Goal: Task Accomplishment & Management: Manage account settings

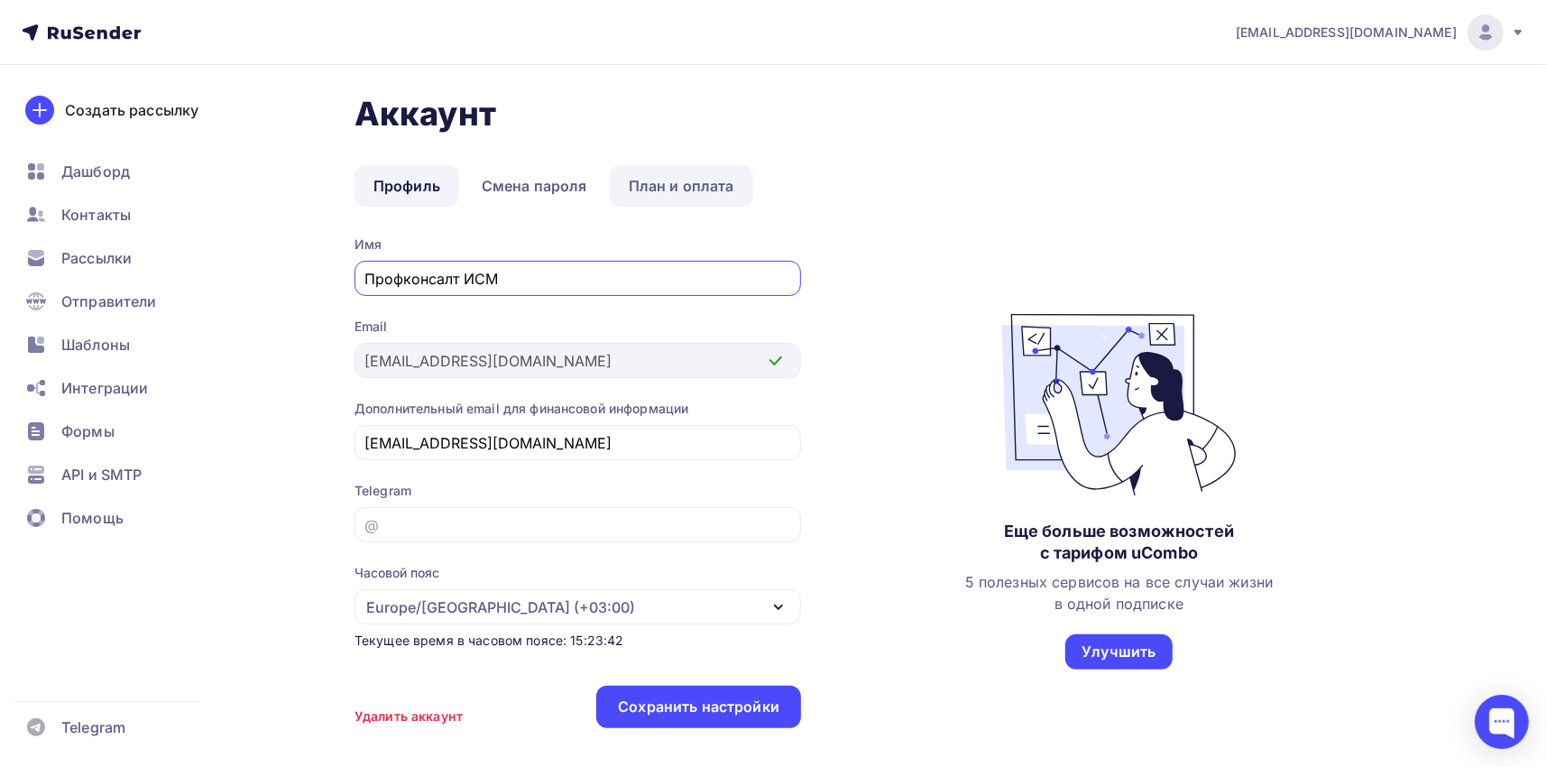
click at [672, 179] on link "План и оплата" at bounding box center [681, 185] width 143 height 41
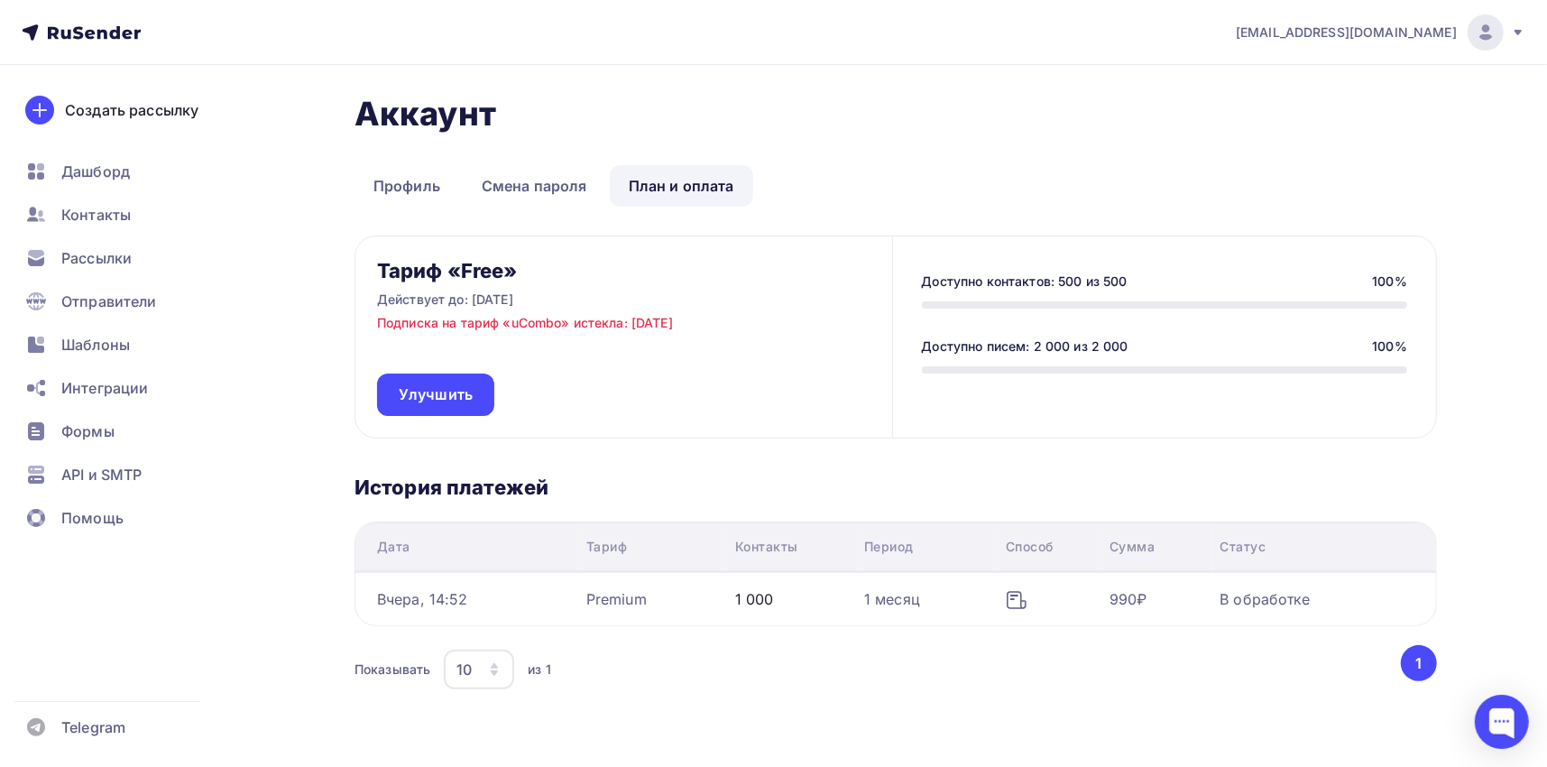
scroll to position [60, 0]
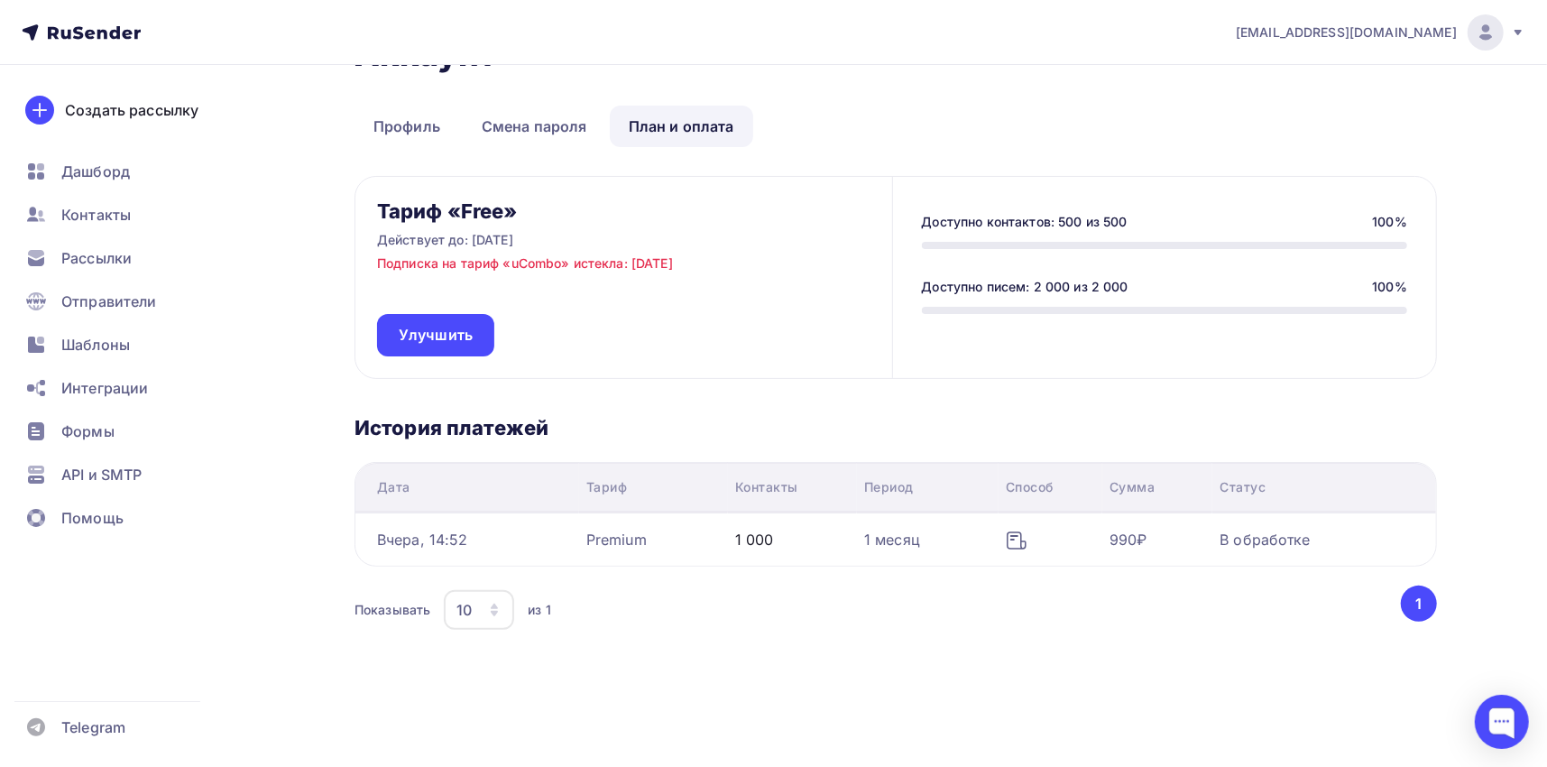
click at [632, 659] on div "Аккаунт Профиль Смена пароля План и оплата Профиль Смена пароля План и оплата Т…" at bounding box center [895, 365] width 1082 height 663
click at [1016, 535] on icon at bounding box center [1017, 540] width 22 height 22
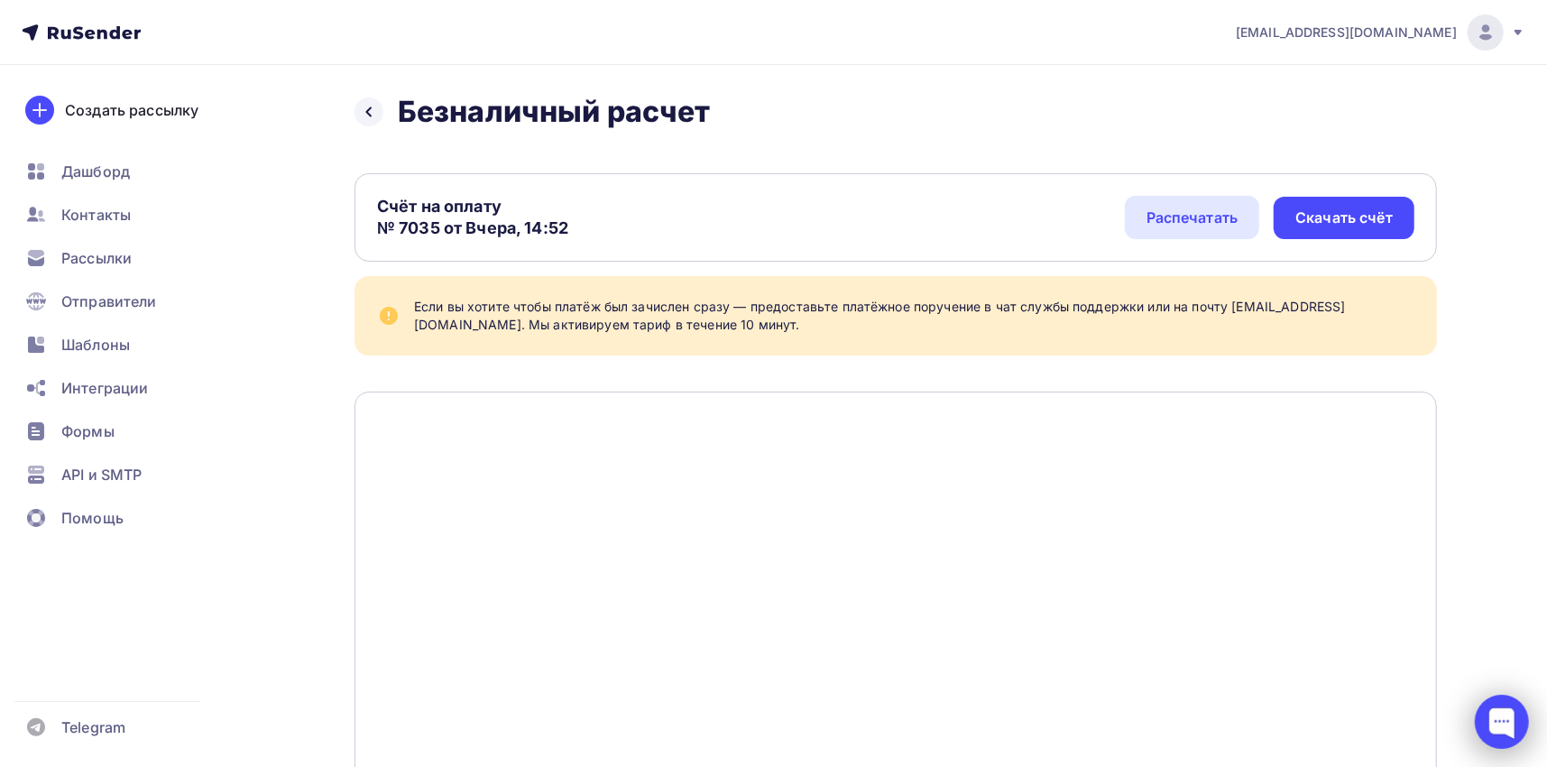
click at [1507, 728] on div at bounding box center [1502, 721] width 54 height 54
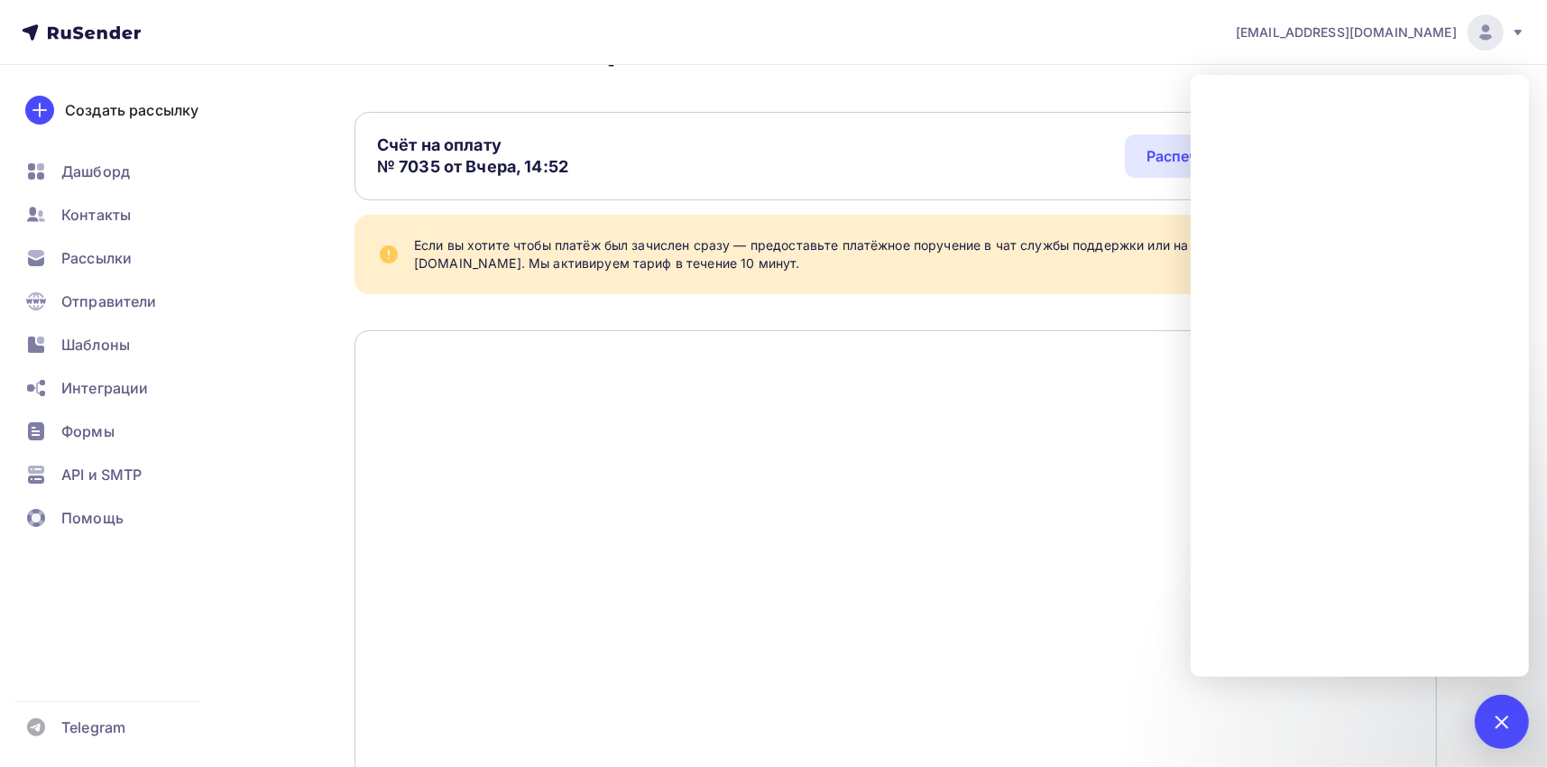
scroll to position [90, 0]
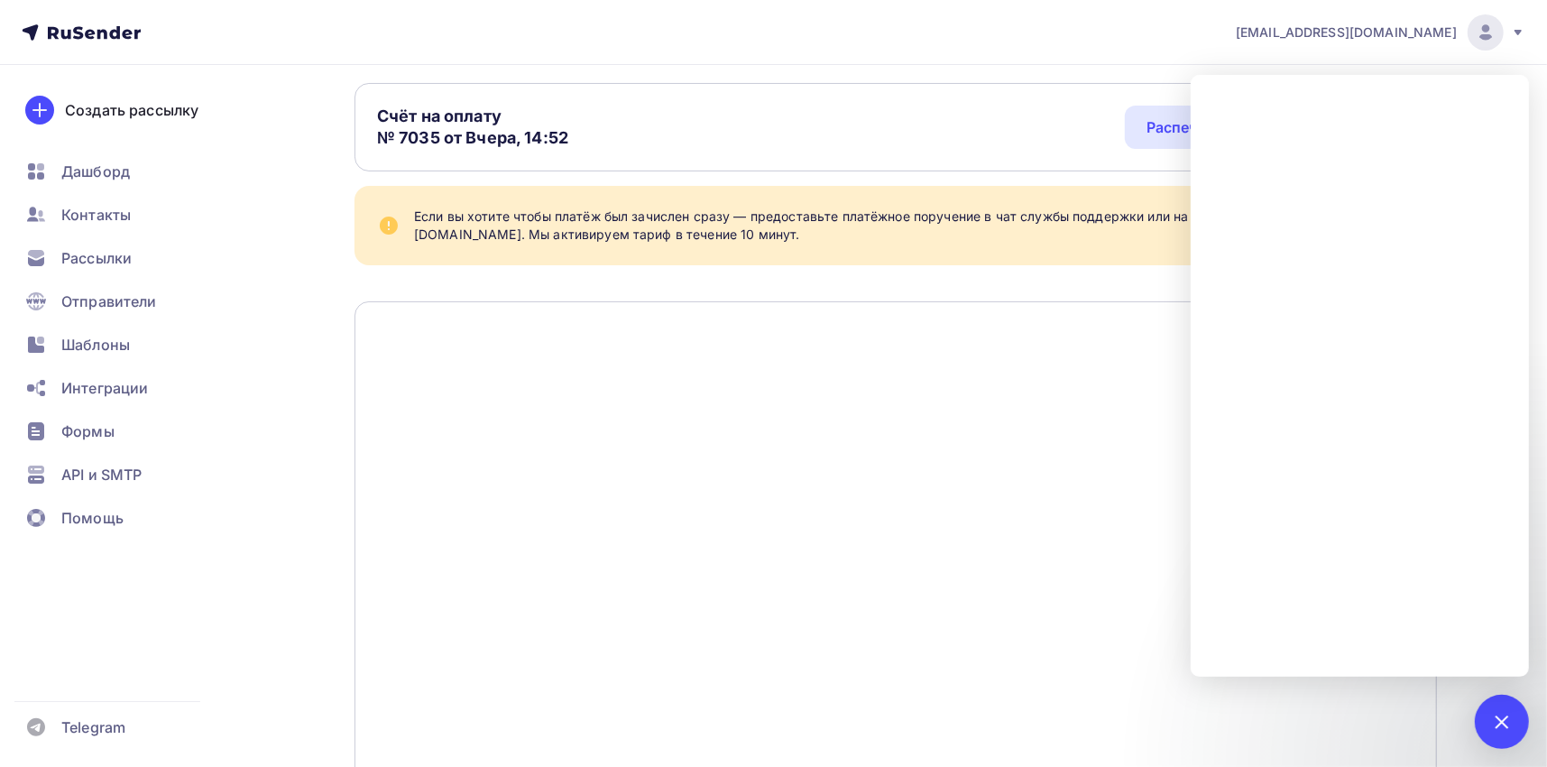
click at [1037, 99] on div "Счёт на оплату № 7035 от Вчера, 14:52 Распечатать Скачать счёт" at bounding box center [895, 127] width 1082 height 88
click at [954, 97] on div "Счёт на оплату № 7035 от Вчера, 14:52 Распечатать Скачать счёт" at bounding box center [895, 127] width 1082 height 88
click at [853, 111] on div "Счёт на оплату № 7035 от Вчера, 14:52 Распечатать Скачать счёт" at bounding box center [895, 127] width 1082 height 88
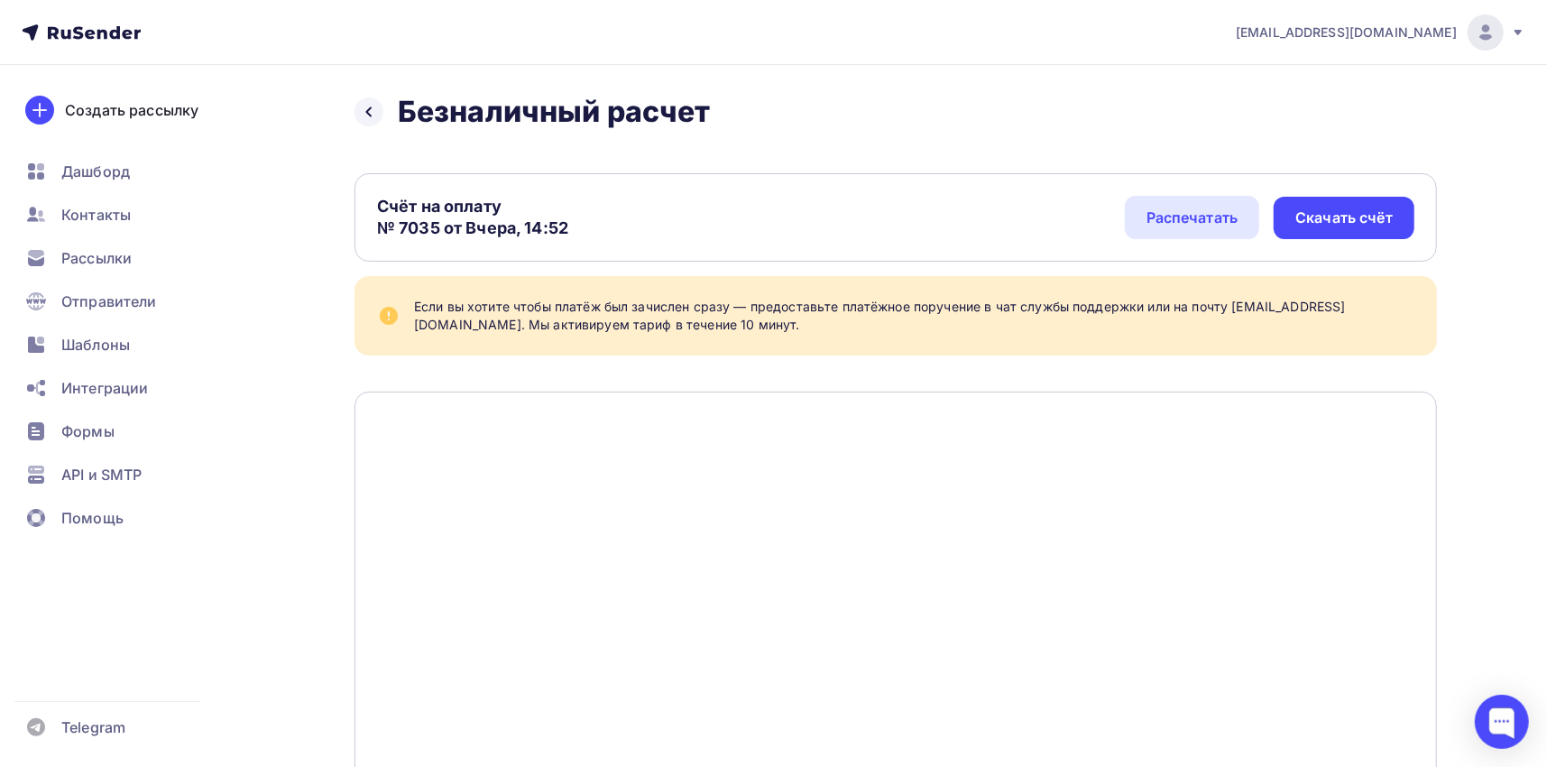
click at [1443, 26] on span "[EMAIL_ADDRESS][DOMAIN_NAME]" at bounding box center [1346, 32] width 221 height 18
click at [1336, 78] on link "Аккаунт" at bounding box center [1362, 79] width 303 height 36
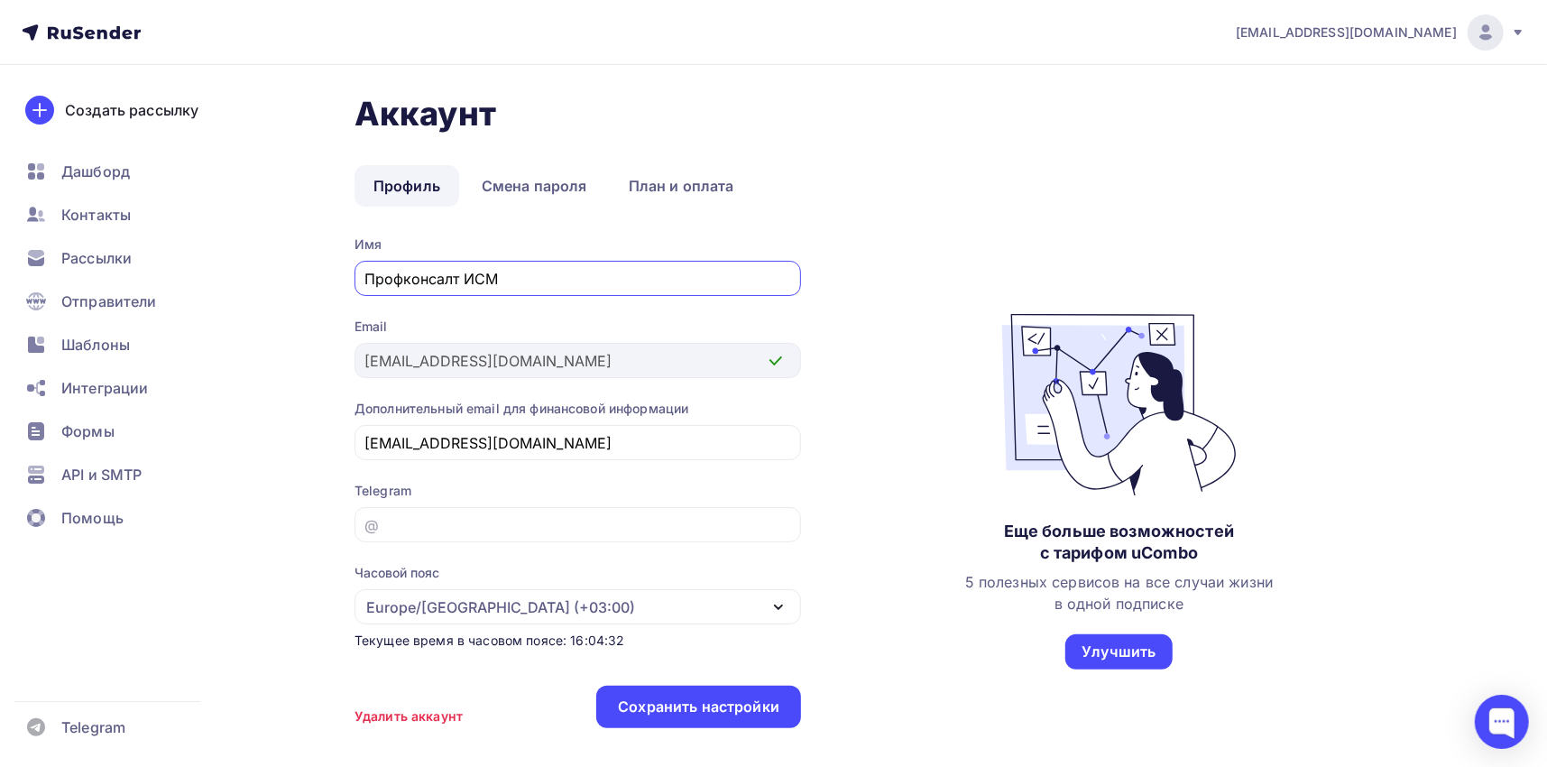
click at [1428, 33] on span "[EMAIL_ADDRESS][DOMAIN_NAME]" at bounding box center [1346, 32] width 221 height 18
click at [32, 22] on icon at bounding box center [81, 33] width 119 height 22
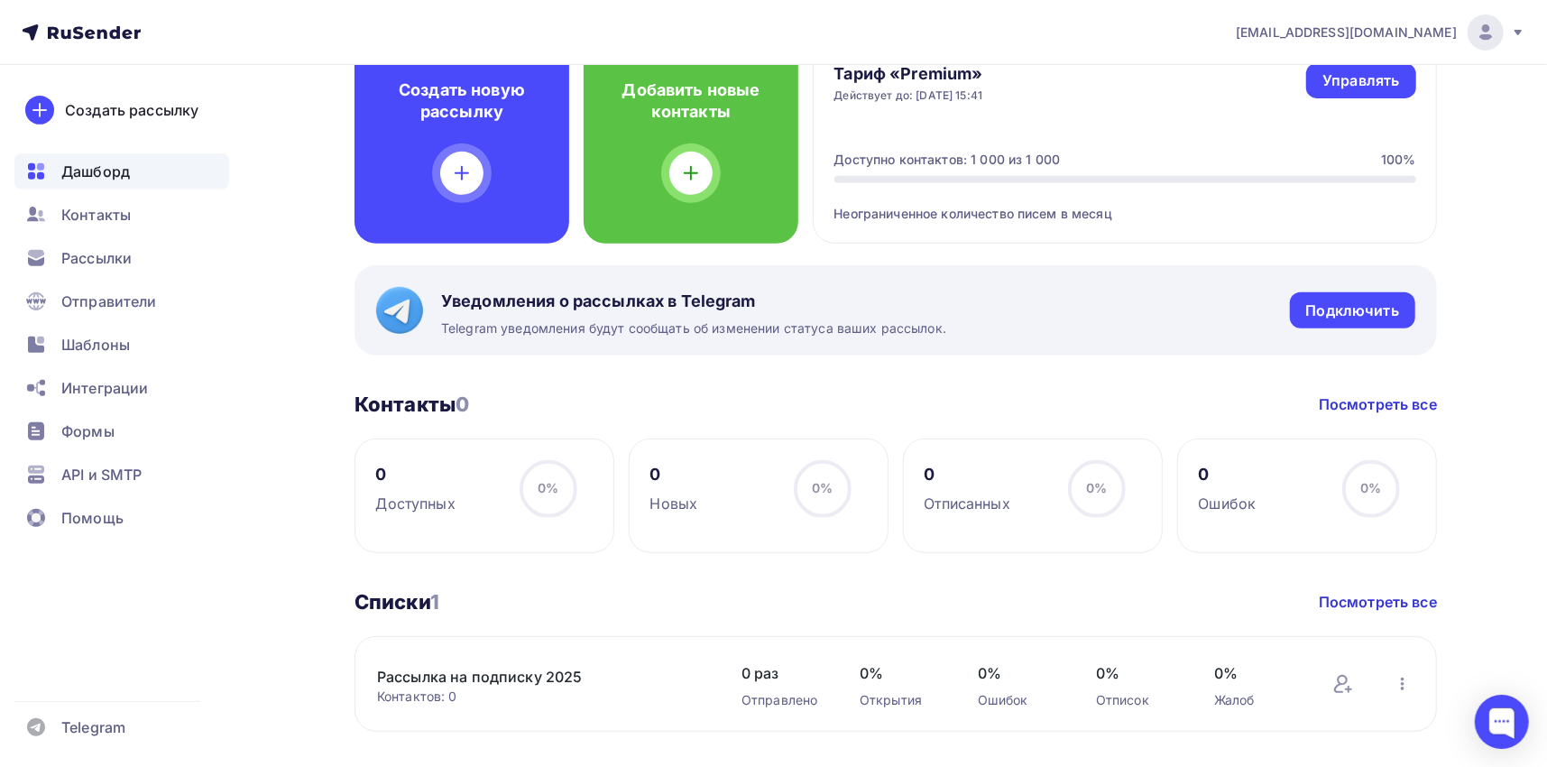
scroll to position [471, 0]
